Goal: Find specific page/section: Find specific page/section

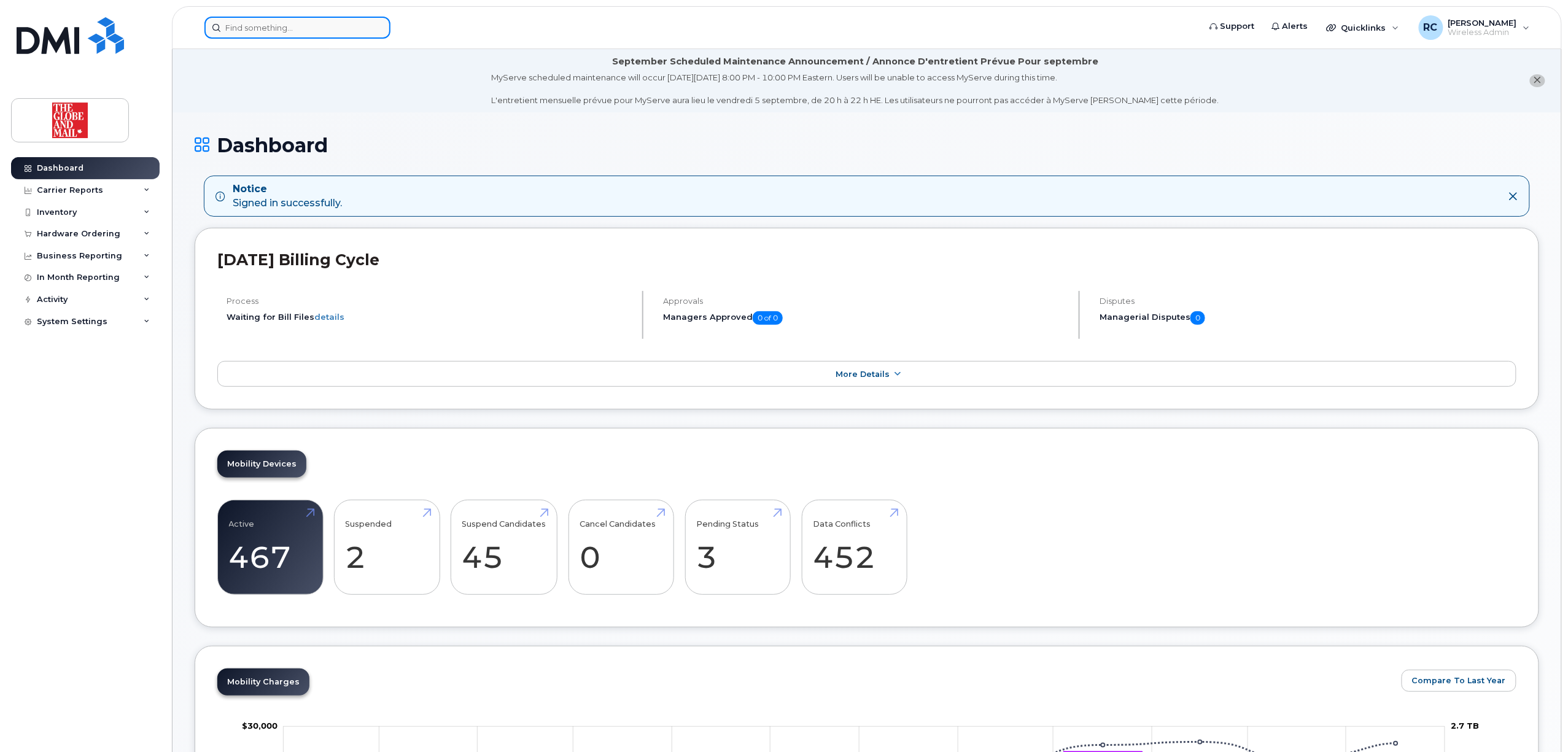
click at [336, 29] on input at bounding box center [298, 28] width 186 height 22
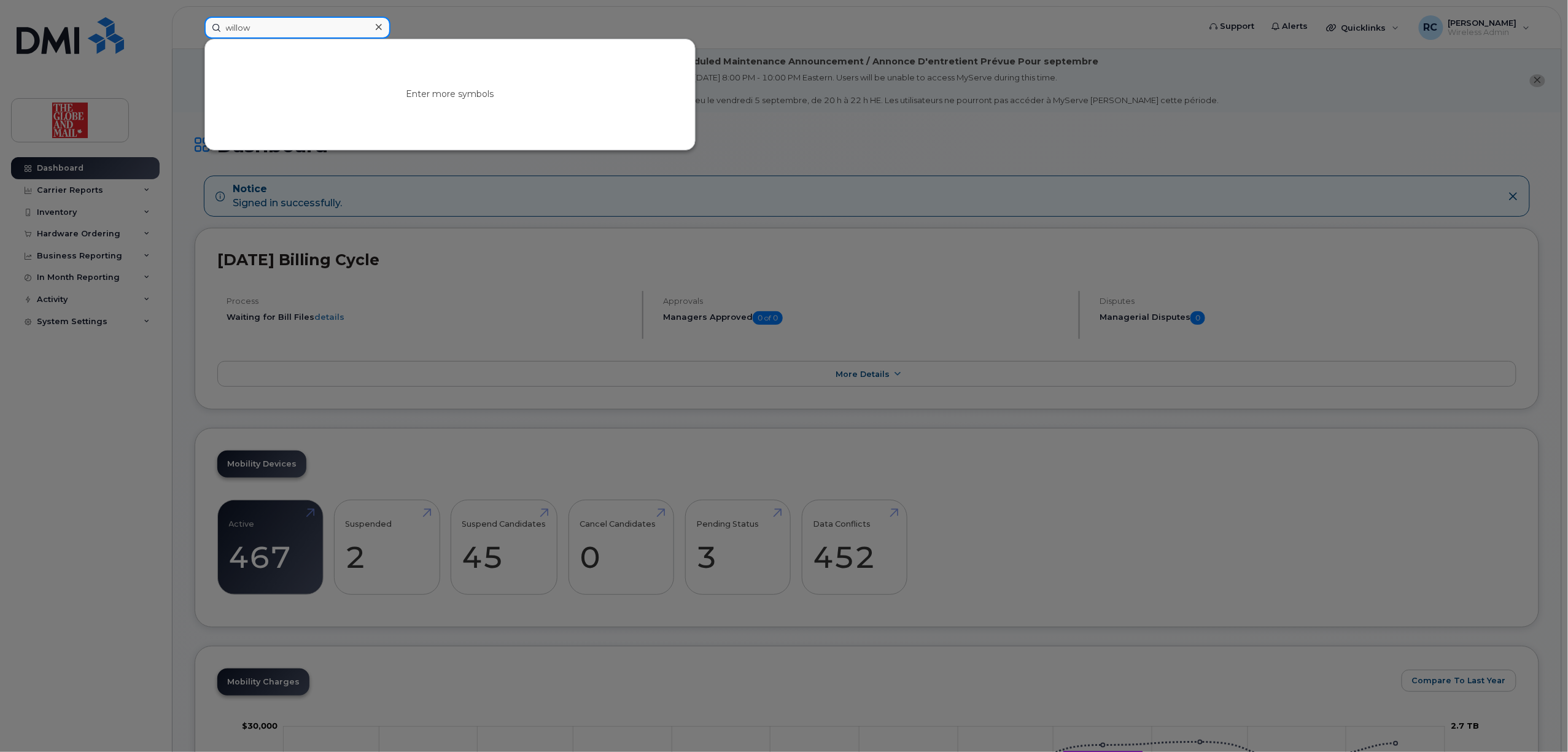
type input "willow"
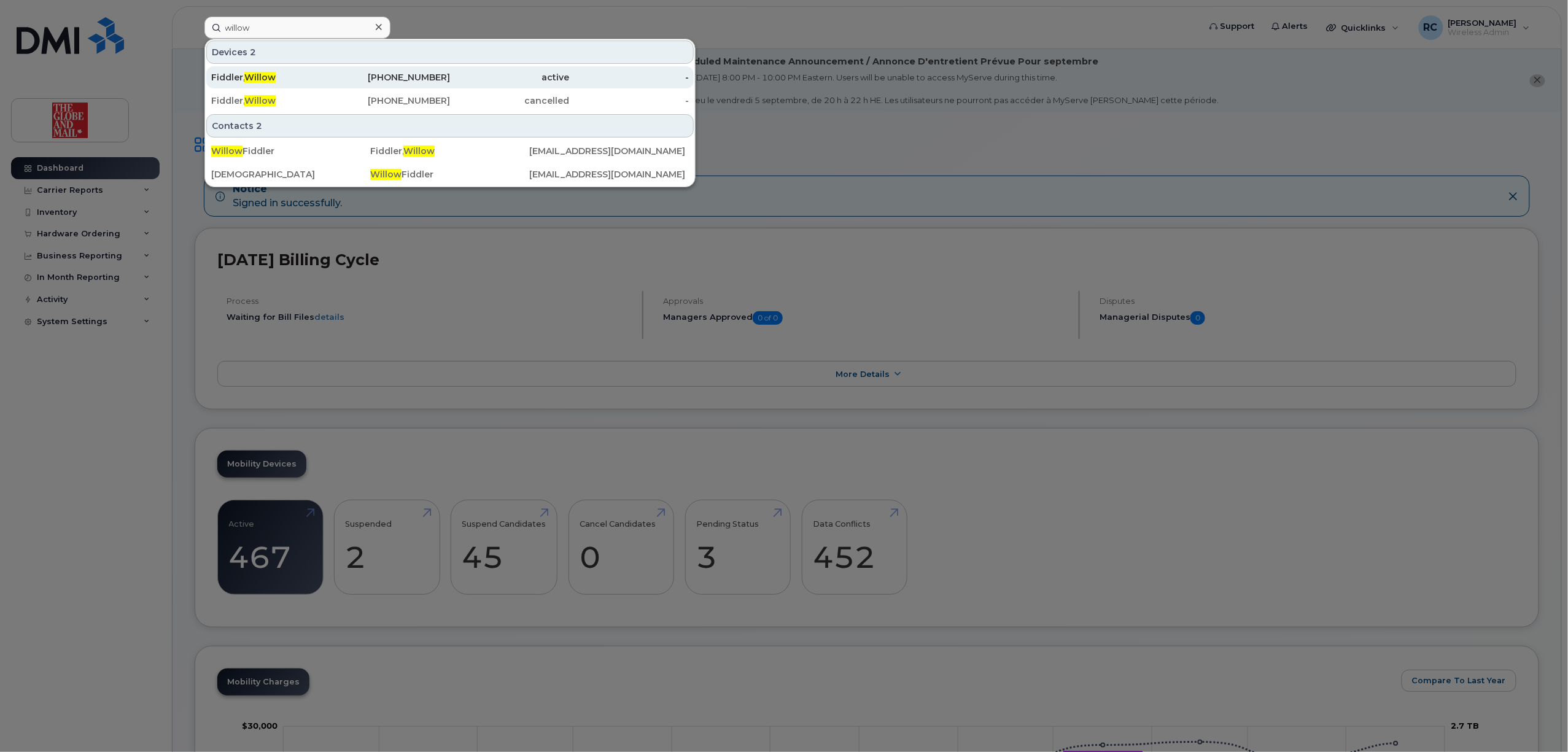
click at [264, 81] on span "Willow" at bounding box center [260, 77] width 32 height 11
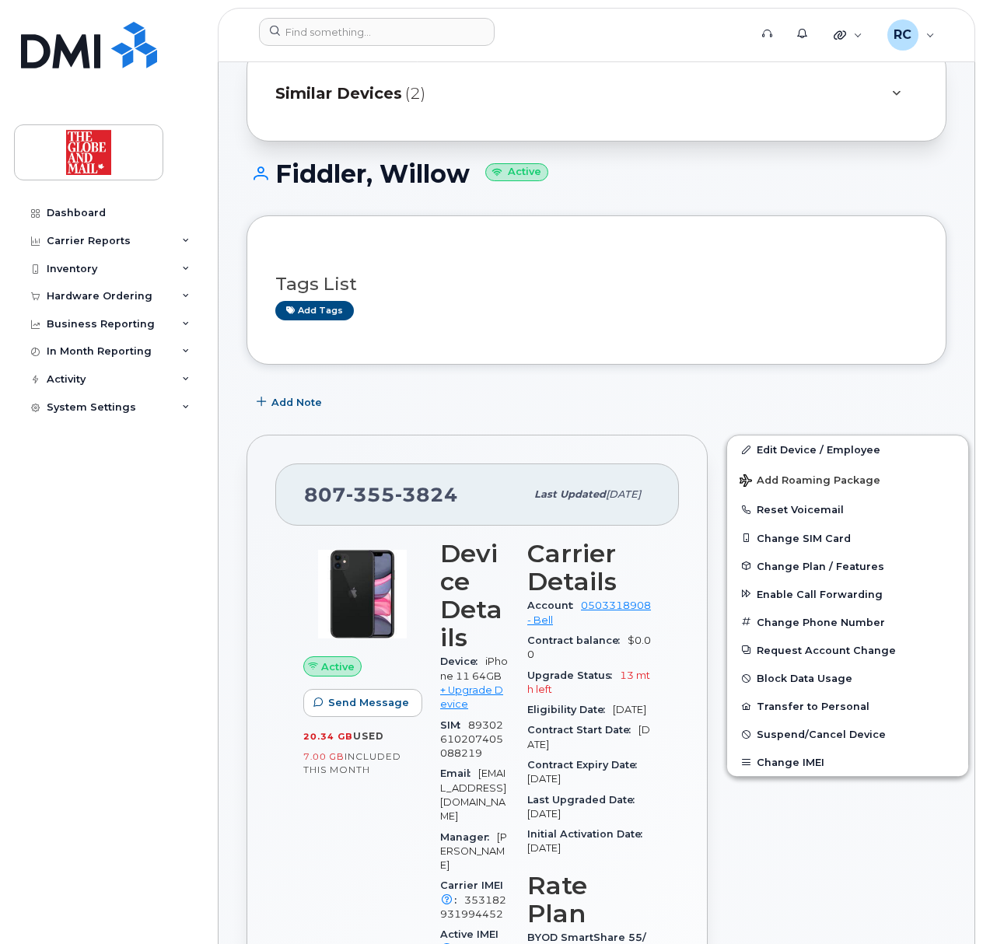
scroll to position [207, 0]
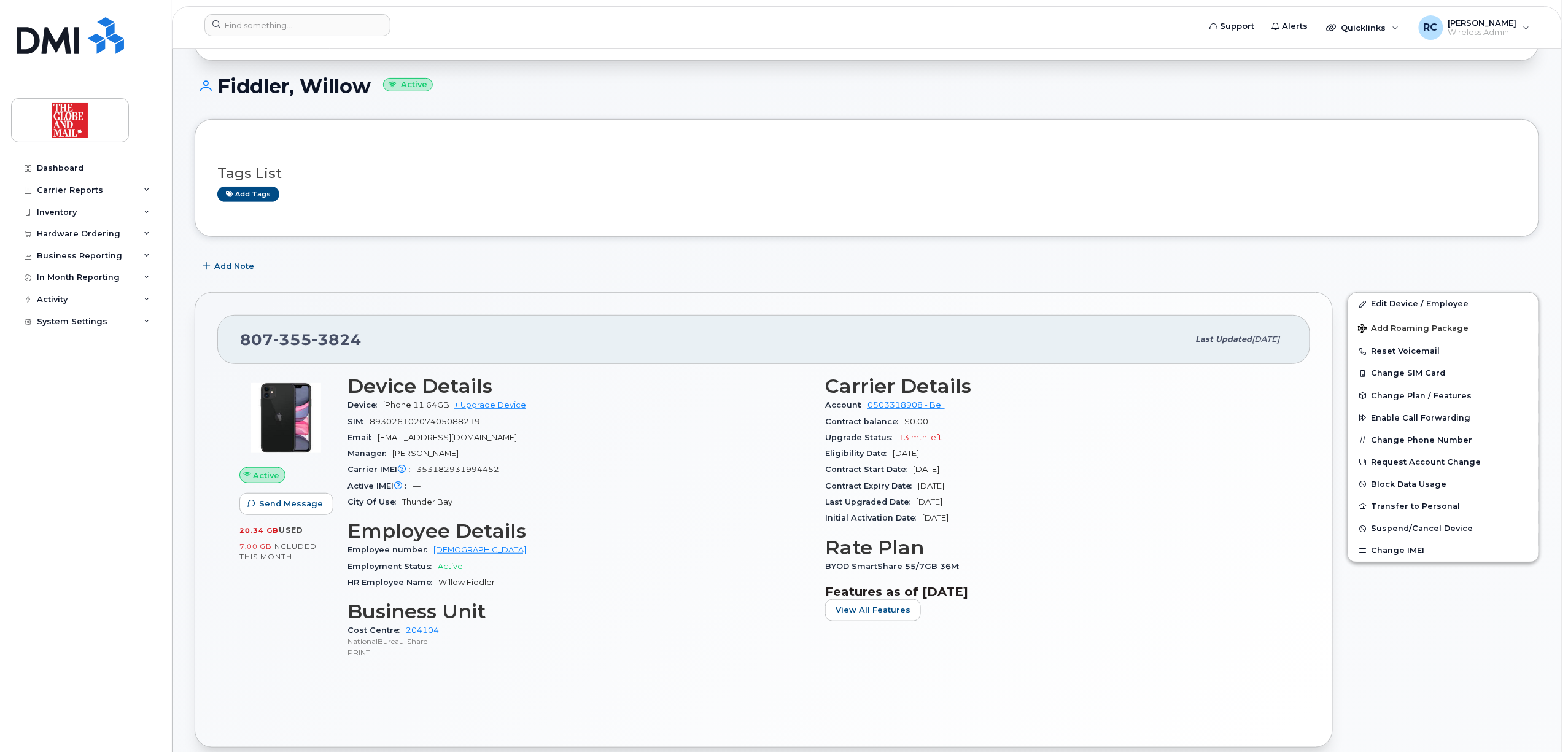
click at [1061, 692] on div "Active Send Message 20.34 GB  used 7.00 GB  included this month Device Details …" at bounding box center [763, 544] width 1093 height 360
